Goal: Check status: Check status

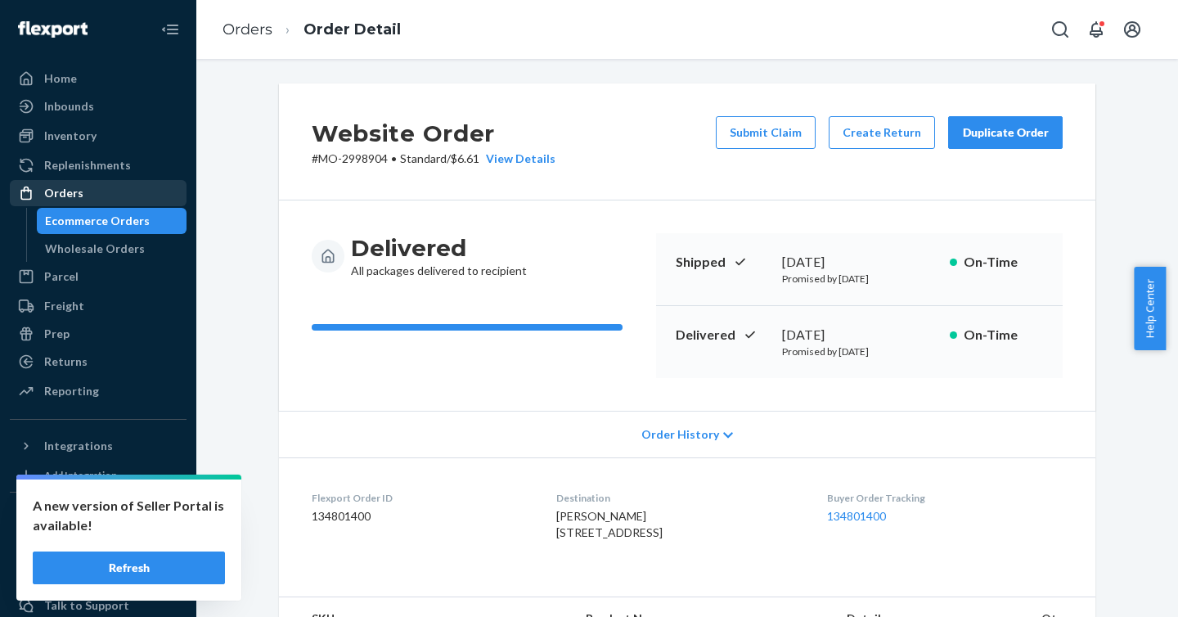
click at [61, 191] on div "Orders" at bounding box center [63, 193] width 39 height 16
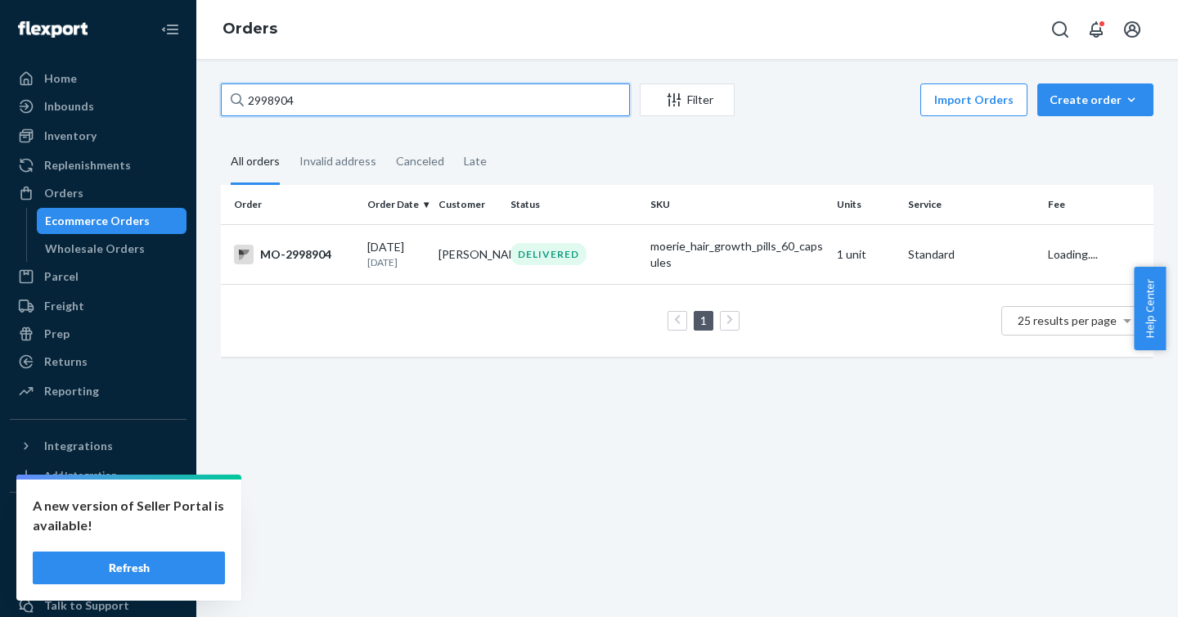
drag, startPoint x: 403, startPoint y: 105, endPoint x: 227, endPoint y: 90, distance: 177.3
click at [227, 89] on input "2998904" at bounding box center [425, 99] width 409 height 33
paste input "[EMAIL_ADDRESS][DOMAIN_NAME]"
type input "[EMAIL_ADDRESS][DOMAIN_NAME]"
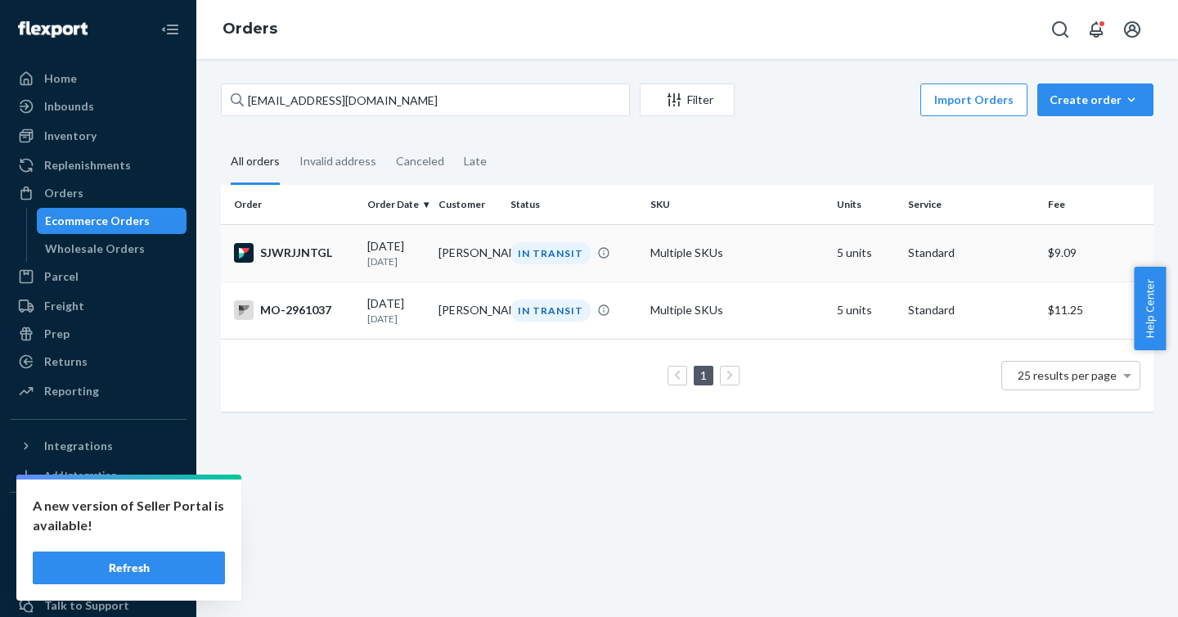
click at [293, 254] on div "SJWRJJNTGL" at bounding box center [294, 253] width 120 height 20
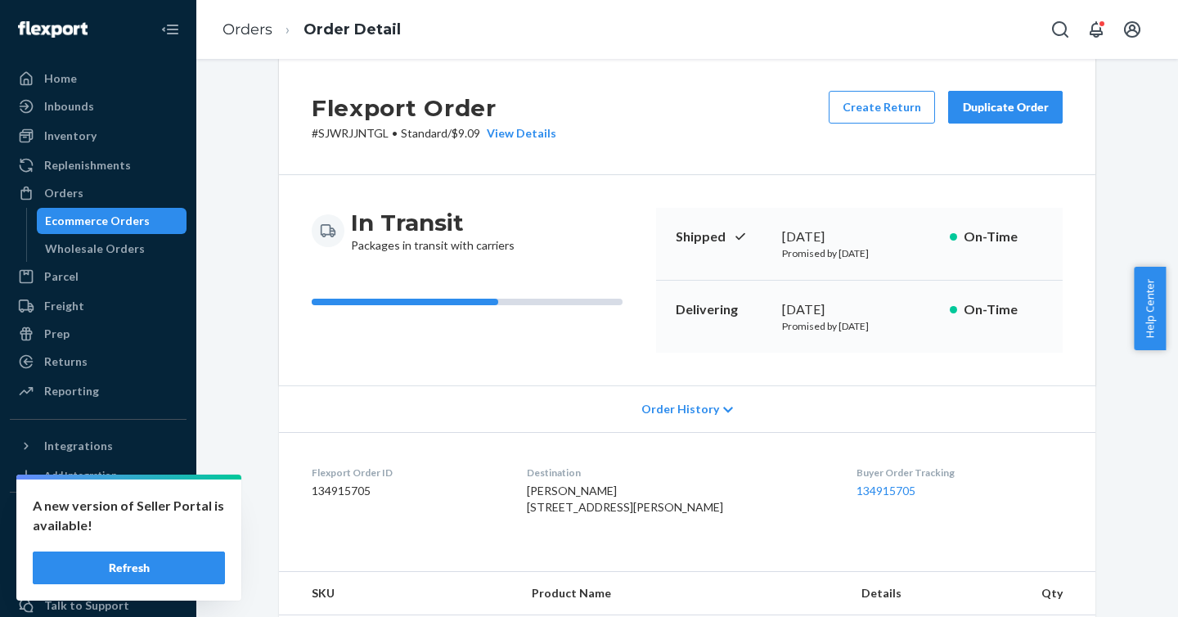
scroll to position [27, 0]
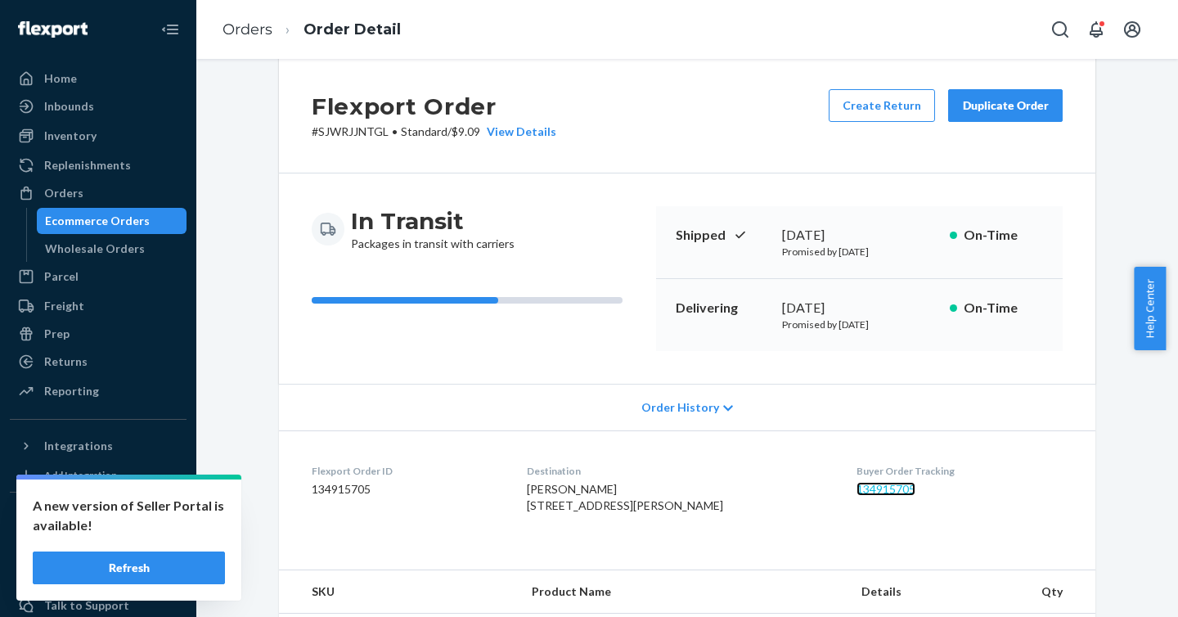
click at [863, 491] on link "134915705" at bounding box center [885, 489] width 59 height 14
click at [860, 490] on link "134915705" at bounding box center [885, 489] width 59 height 14
